Goal: Find specific page/section: Find specific page/section

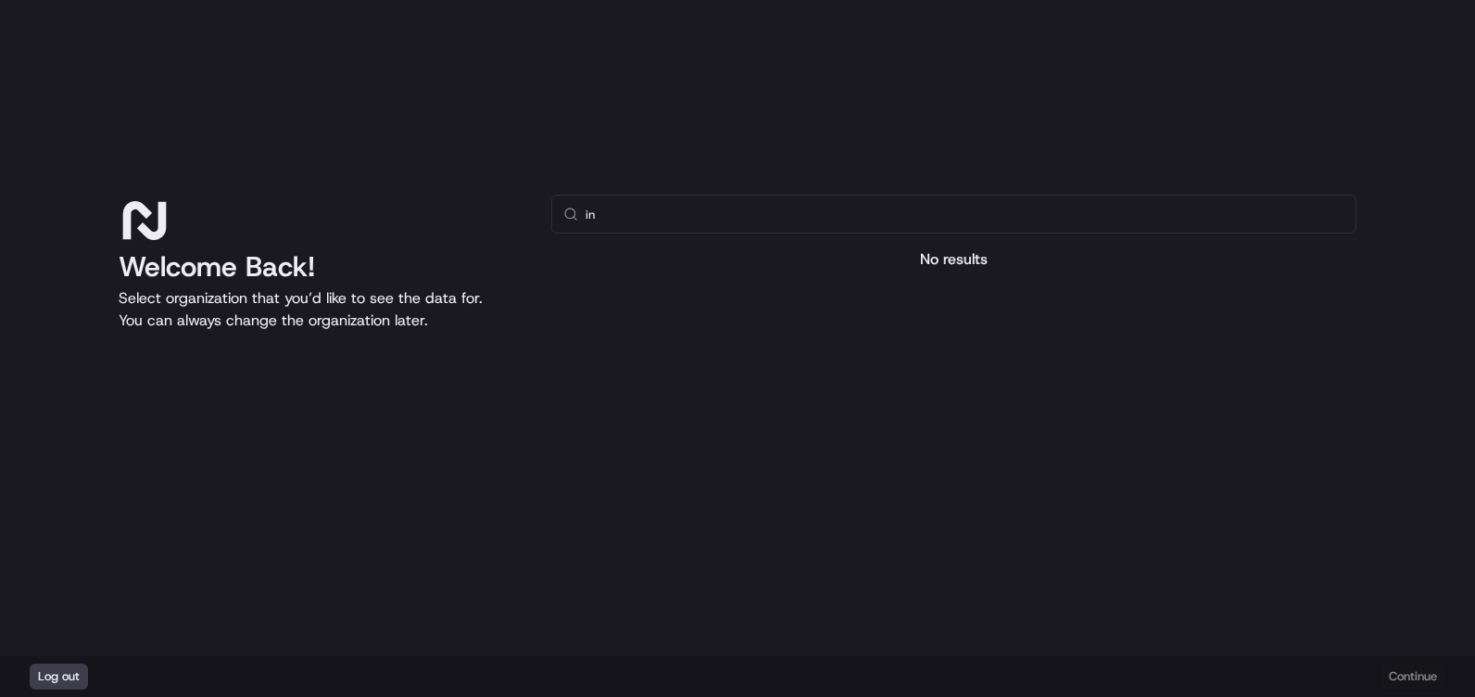
type input "i"
type input "p"
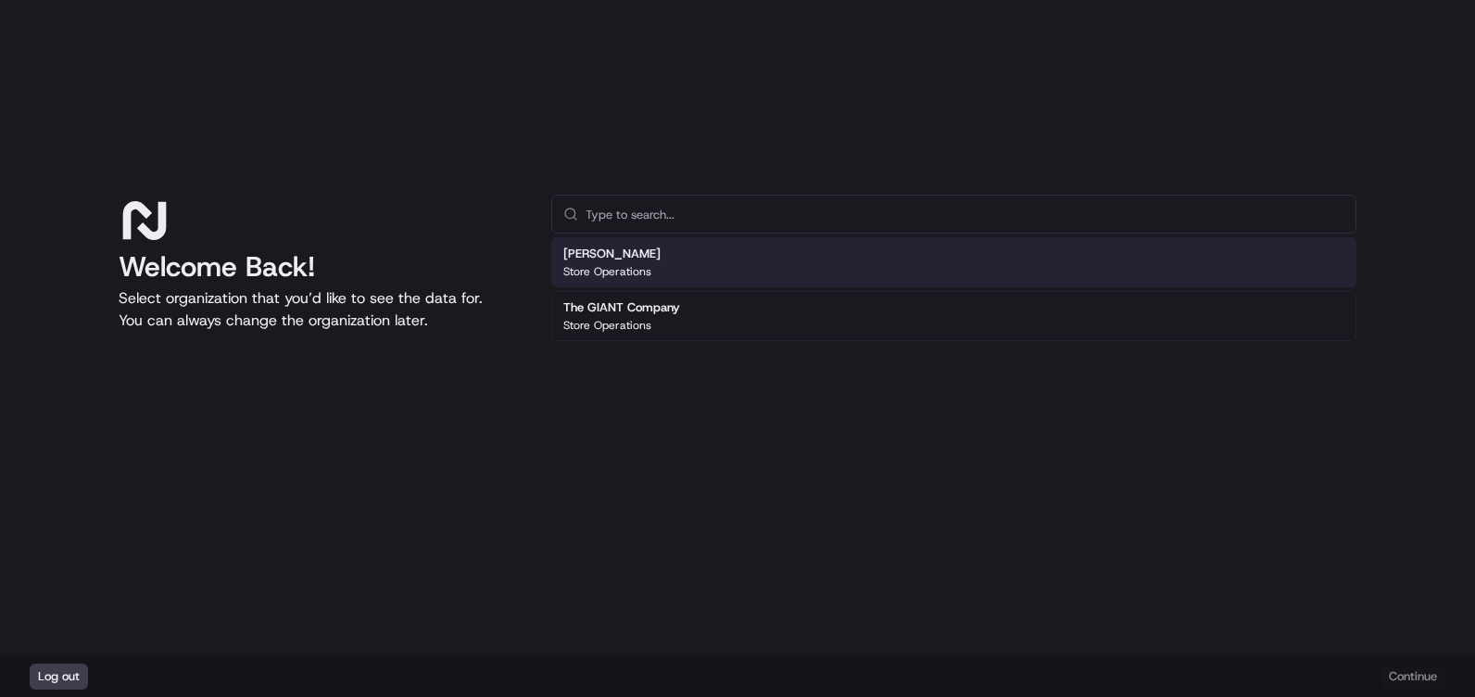
click at [623, 262] on div "[PERSON_NAME] Store Operations" at bounding box center [611, 262] width 97 height 33
click at [614, 266] on p "Store Operations" at bounding box center [607, 271] width 88 height 15
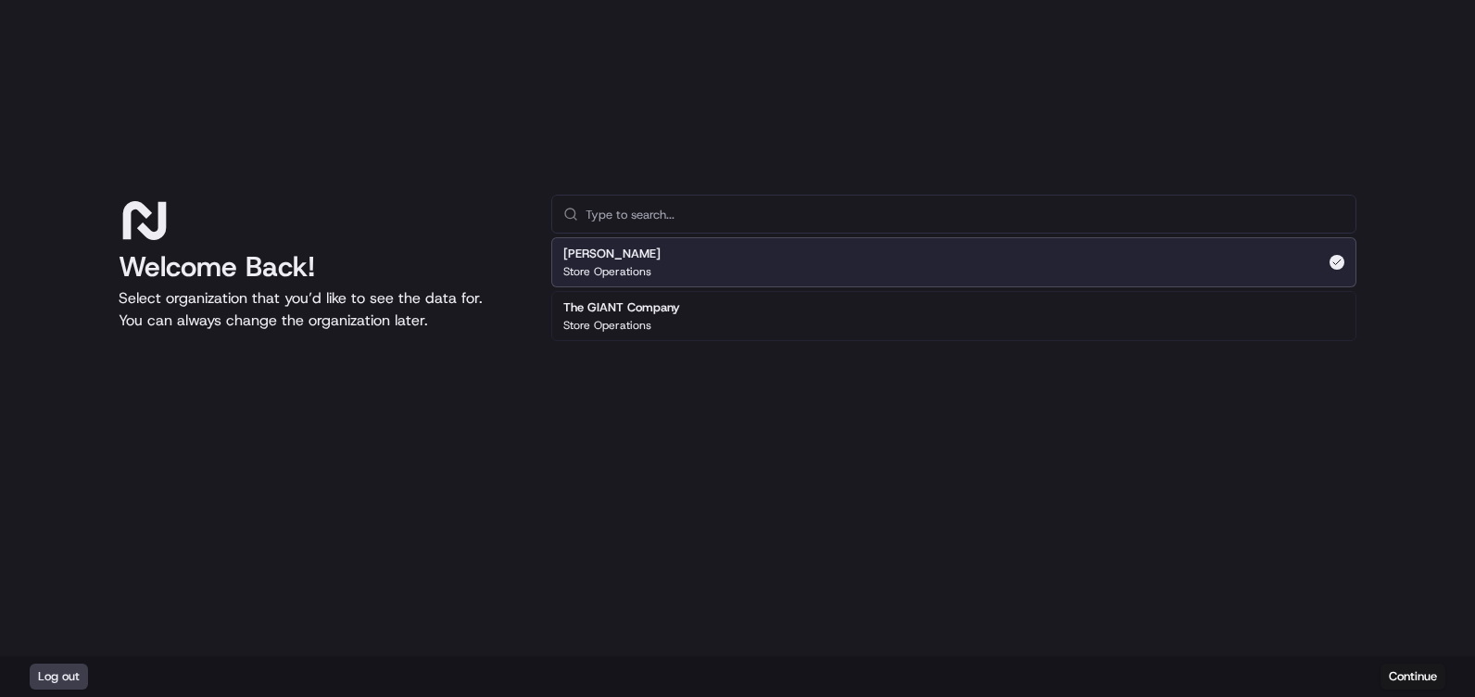
click at [614, 266] on p "Store Operations" at bounding box center [607, 271] width 88 height 15
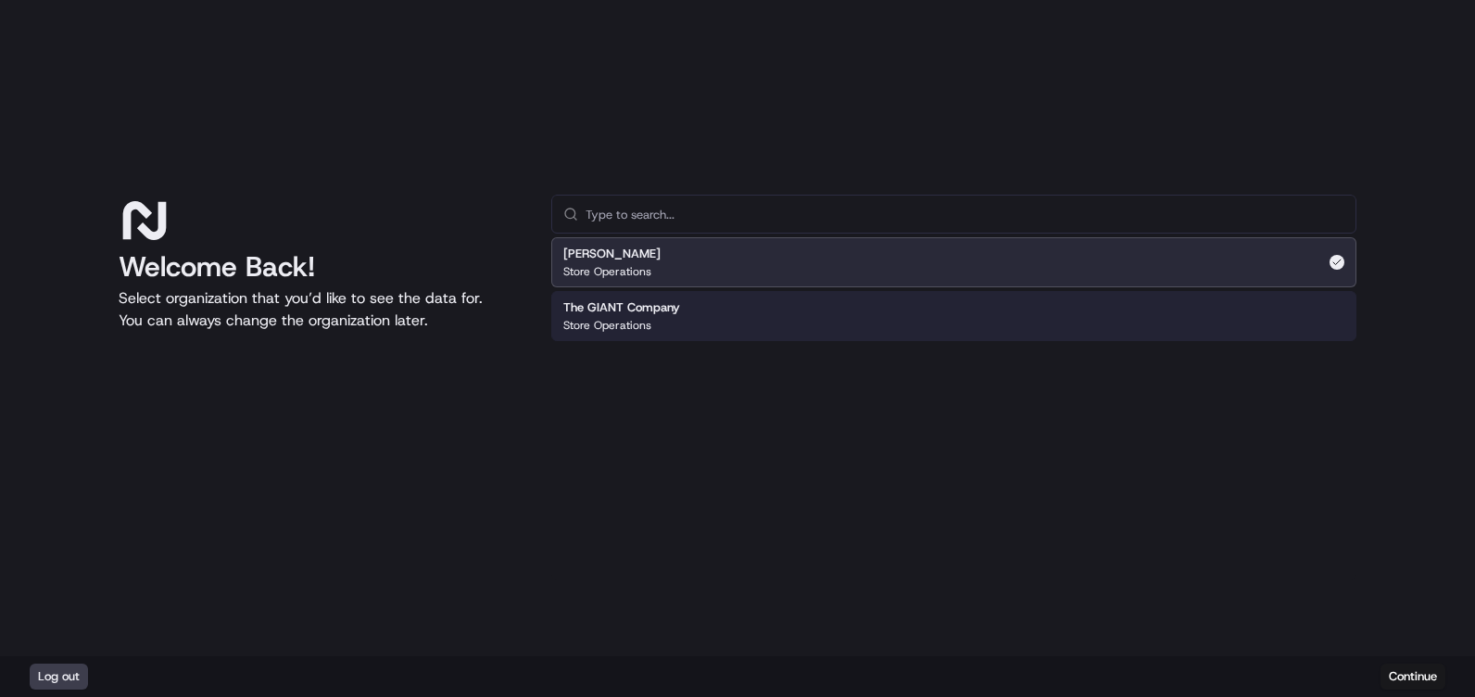
click at [613, 338] on div "The GIANT Company Store Operations" at bounding box center [953, 316] width 805 height 50
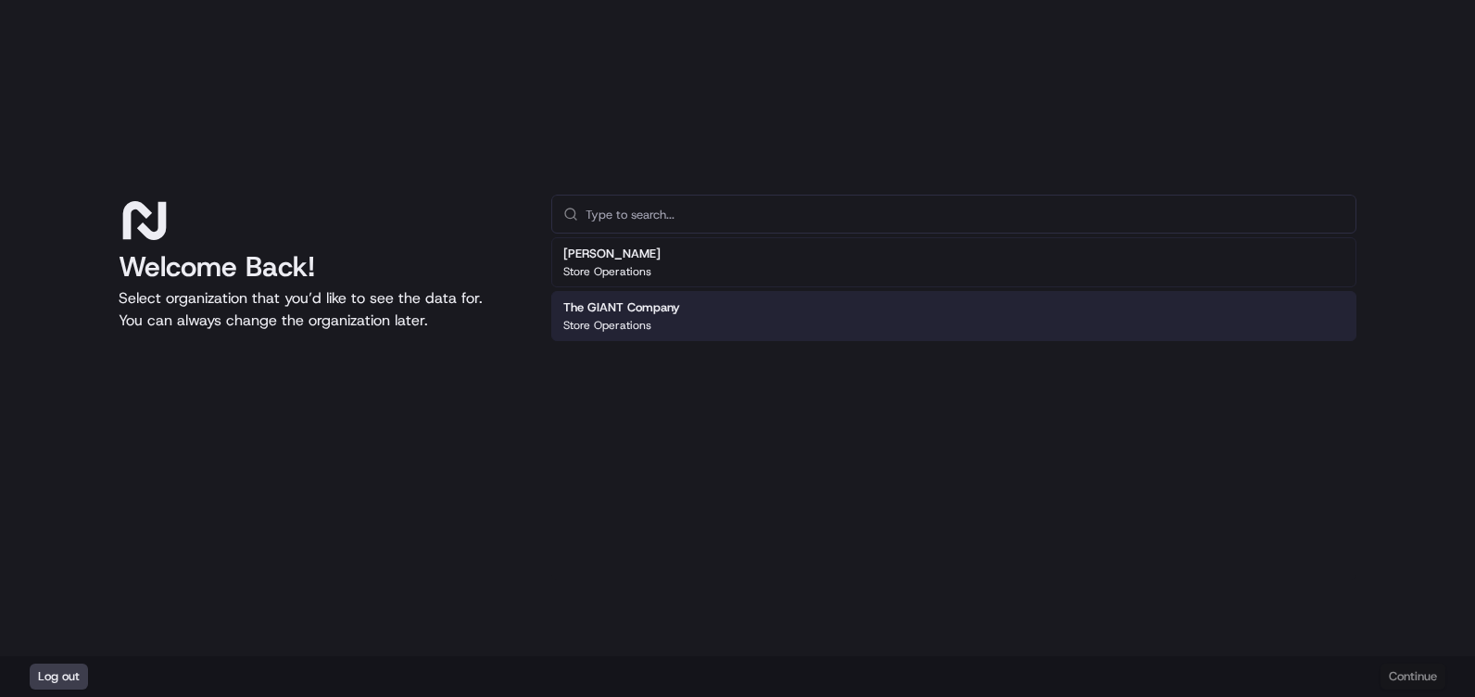
click at [613, 328] on p "Store Operations" at bounding box center [607, 325] width 88 height 15
click at [613, 327] on p "Store Operations" at bounding box center [607, 325] width 88 height 15
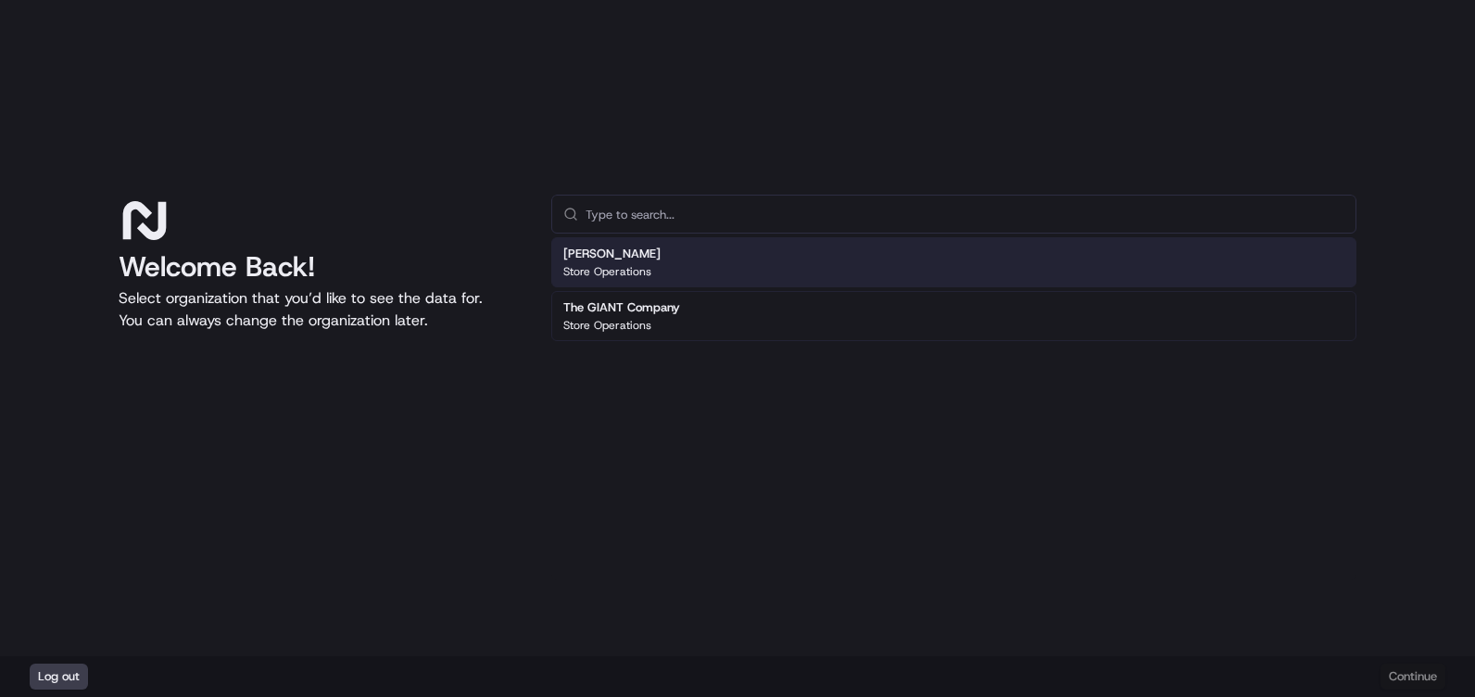
click at [604, 265] on p "Store Operations" at bounding box center [607, 271] width 88 height 15
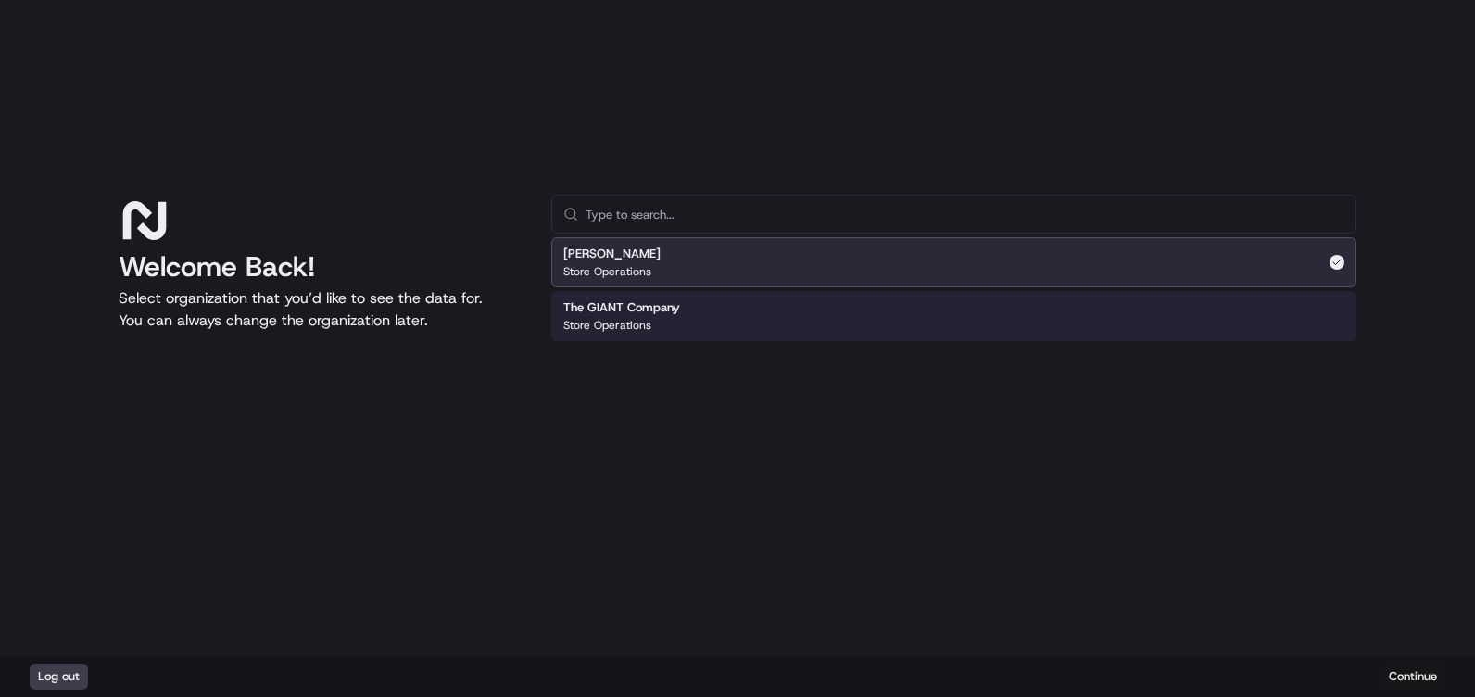
click at [1415, 676] on button "Continue" at bounding box center [1413, 676] width 65 height 26
